Goal: Find specific page/section: Find specific page/section

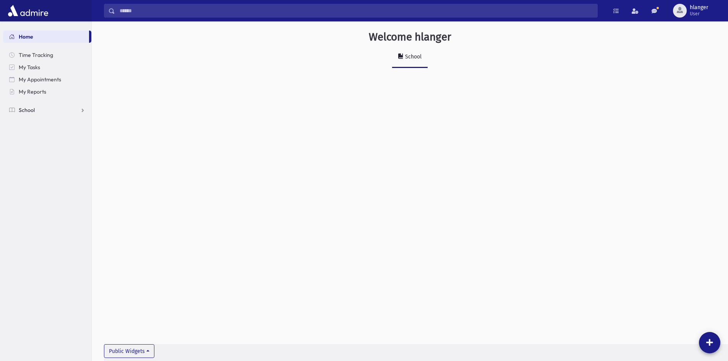
click at [37, 109] on link "School" at bounding box center [47, 110] width 88 height 12
click at [41, 120] on span "Students" at bounding box center [33, 122] width 21 height 7
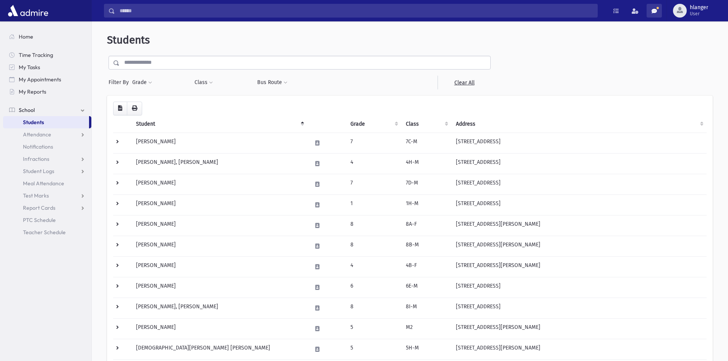
click at [660, 13] on link at bounding box center [654, 11] width 15 height 14
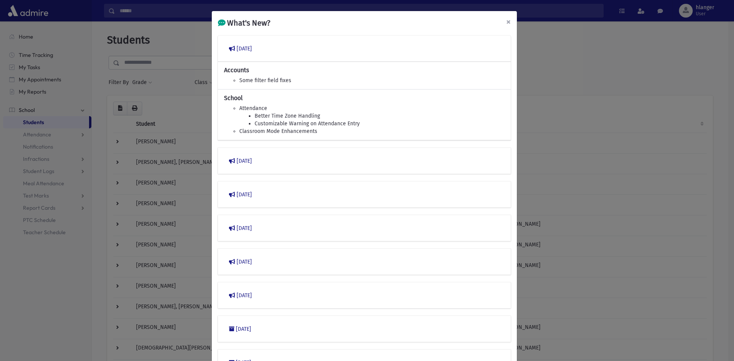
click at [507, 21] on span "×" at bounding box center [508, 21] width 5 height 11
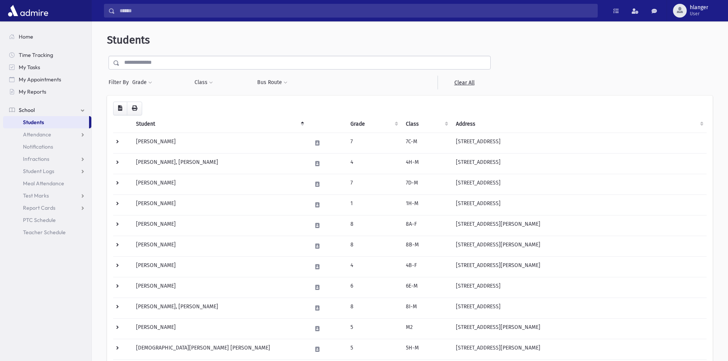
click at [42, 265] on section "Home Time Tracking My Tasks My Appointments My Reports School School Students A…" at bounding box center [45, 191] width 91 height 340
click at [181, 60] on input "text" at bounding box center [305, 63] width 371 height 14
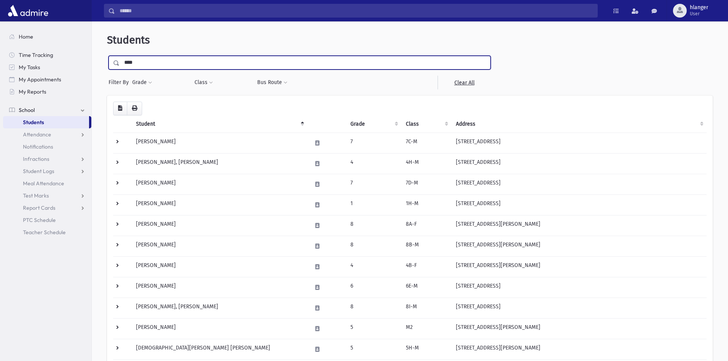
type input "****"
click at [107, 56] on input "submit" at bounding box center [117, 61] width 21 height 10
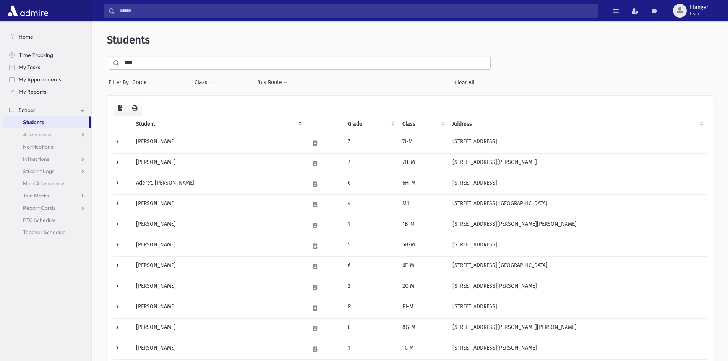
click at [155, 64] on input "****" at bounding box center [305, 63] width 371 height 14
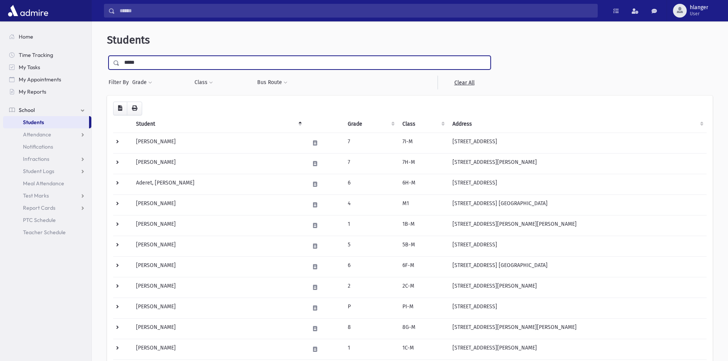
type input "*****"
click at [107, 56] on input "submit" at bounding box center [117, 61] width 21 height 10
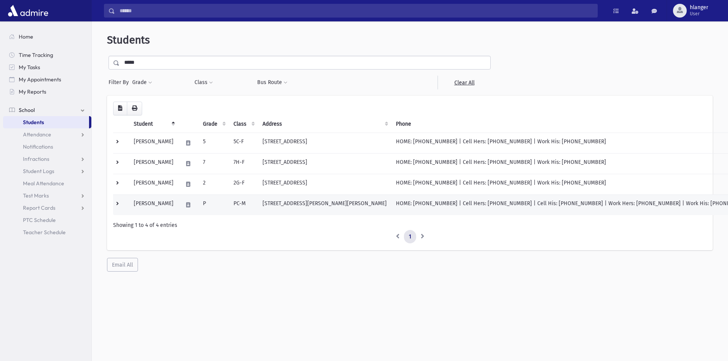
click at [171, 203] on td "Chaitovsky, Yehuda Zev" at bounding box center [153, 205] width 49 height 21
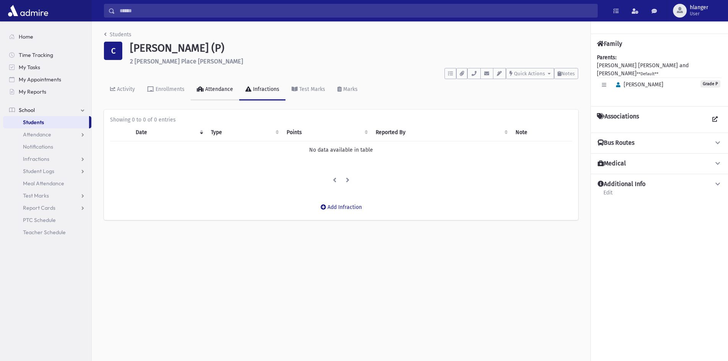
click at [213, 88] on div "Attendance" at bounding box center [218, 89] width 29 height 6
click at [167, 91] on div "Enrollments" at bounding box center [169, 89] width 31 height 6
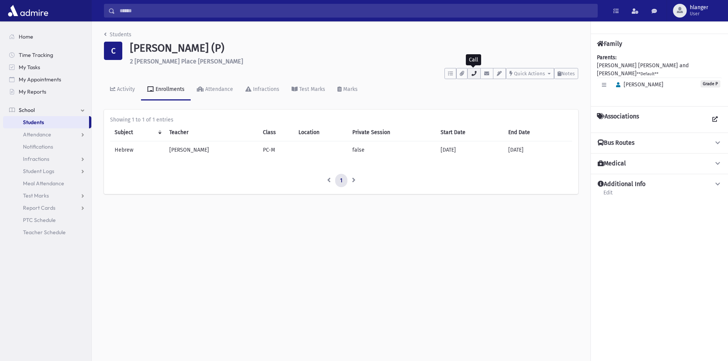
click at [472, 73] on icon "button" at bounding box center [474, 73] width 6 height 5
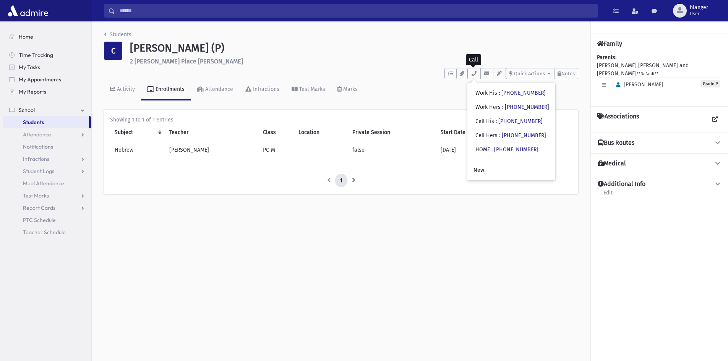
click at [478, 281] on div "Students C [PERSON_NAME] (P) [STREET_ADDRESS][PERSON_NAME][PERSON_NAME] **** To…" at bounding box center [410, 191] width 637 height 340
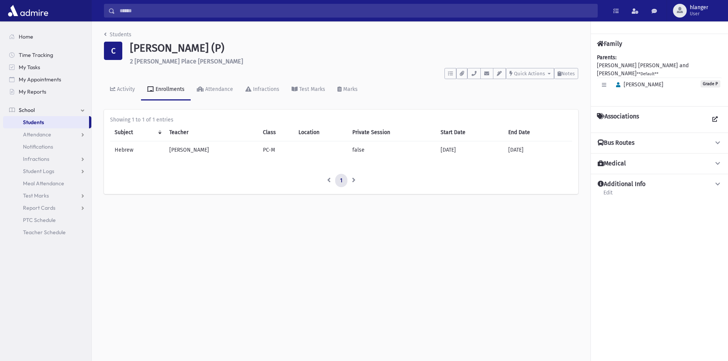
click at [164, 44] on h1 "[PERSON_NAME] (P)" at bounding box center [354, 48] width 448 height 13
click at [222, 52] on h1 "[PERSON_NAME] (P)" at bounding box center [354, 48] width 448 height 13
drag, startPoint x: 242, startPoint y: 48, endPoint x: 132, endPoint y: 42, distance: 109.5
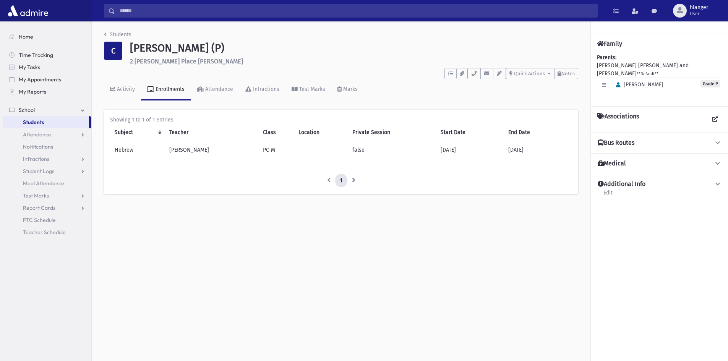
click at [133, 42] on h1 "[PERSON_NAME] (P)" at bounding box center [354, 48] width 448 height 13
click at [138, 45] on h1 "[PERSON_NAME] (P)" at bounding box center [354, 48] width 448 height 13
drag, startPoint x: 130, startPoint y: 47, endPoint x: 277, endPoint y: 51, distance: 146.9
click at [277, 51] on h1 "[PERSON_NAME] (P)" at bounding box center [354, 48] width 448 height 13
click at [244, 47] on h1 "[PERSON_NAME] (P)" at bounding box center [354, 48] width 448 height 13
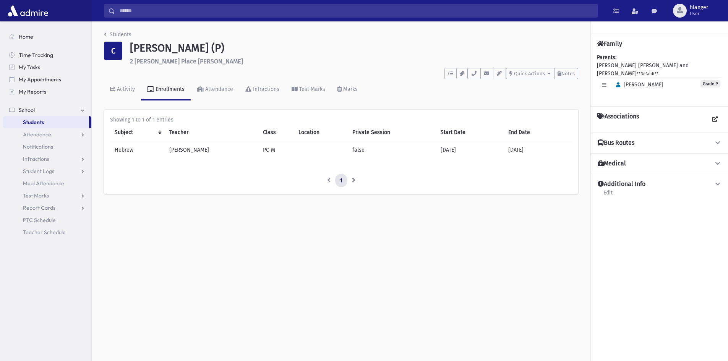
drag, startPoint x: 239, startPoint y: 48, endPoint x: 130, endPoint y: 47, distance: 109.7
click at [130, 47] on div "[PERSON_NAME] (P) [STREET_ADDRESS][PERSON_NAME][PERSON_NAME]" at bounding box center [354, 53] width 456 height 23
click at [133, 47] on h1 "[PERSON_NAME] (P)" at bounding box center [354, 48] width 448 height 13
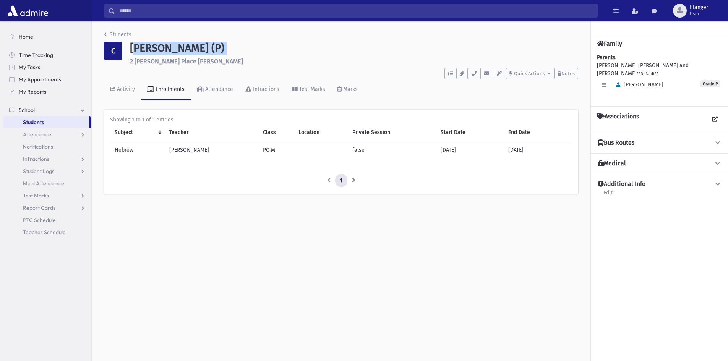
click at [219, 53] on h1 "[PERSON_NAME] (P)" at bounding box center [354, 48] width 448 height 13
click at [198, 49] on h1 "[PERSON_NAME] (P)" at bounding box center [354, 48] width 448 height 13
click at [167, 47] on h1 "[PERSON_NAME] (P)" at bounding box center [354, 48] width 448 height 13
drag, startPoint x: 129, startPoint y: 45, endPoint x: 134, endPoint y: 47, distance: 5.5
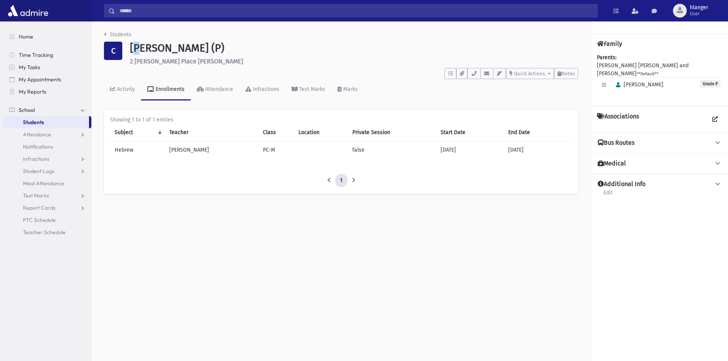
click at [134, 47] on div "[PERSON_NAME] (P) [STREET_ADDRESS][PERSON_NAME][PERSON_NAME]" at bounding box center [354, 53] width 456 height 23
click at [133, 46] on h1 "[PERSON_NAME] (P)" at bounding box center [354, 48] width 448 height 13
drag, startPoint x: 130, startPoint y: 47, endPoint x: 329, endPoint y: 63, distance: 199.4
click at [328, 63] on div "[PERSON_NAME] (P) [STREET_ADDRESS][PERSON_NAME][PERSON_NAME]" at bounding box center [354, 53] width 456 height 23
click at [358, 44] on h1 "[PERSON_NAME] (P)" at bounding box center [354, 48] width 448 height 13
